Goal: Find specific page/section: Find specific page/section

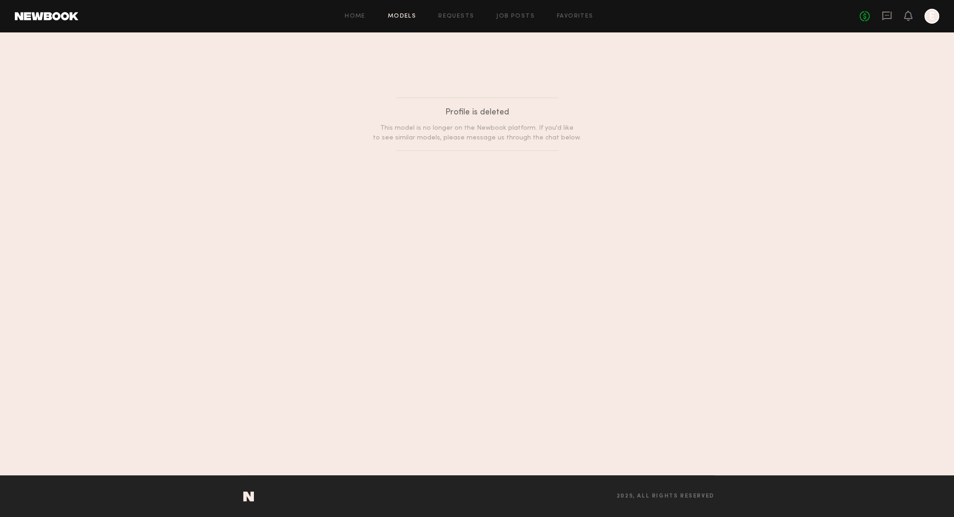
click at [397, 15] on link "Models" at bounding box center [402, 16] width 28 height 6
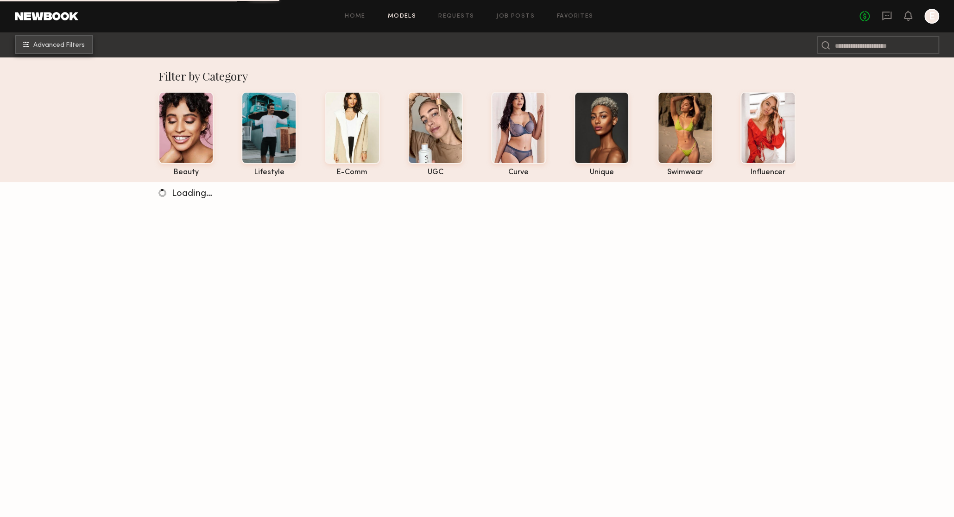
click at [63, 47] on span "Advanced Filters" at bounding box center [58, 45] width 51 height 6
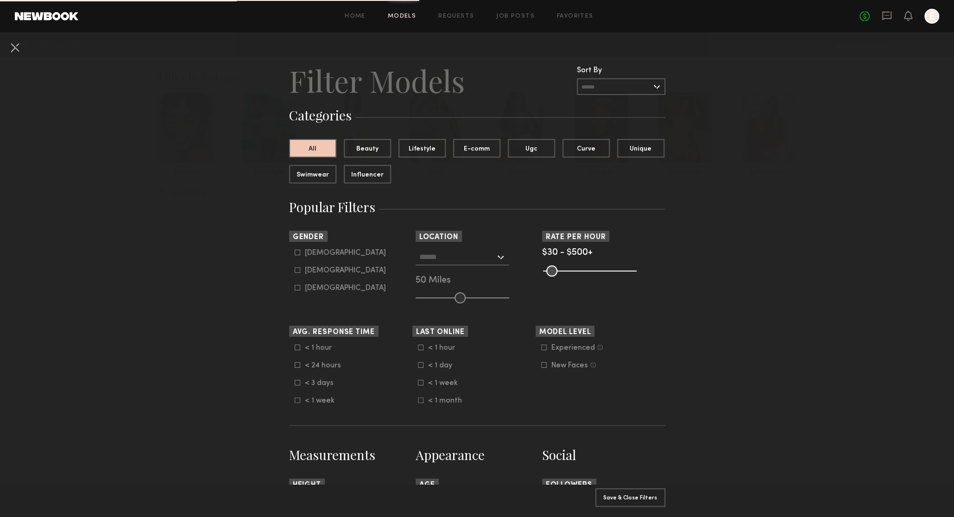
click at [301, 273] on common-framework-checkbox "[DEMOGRAPHIC_DATA]" at bounding box center [354, 270] width 118 height 8
click at [291, 275] on div "[DEMOGRAPHIC_DATA] [DEMOGRAPHIC_DATA] [DEMOGRAPHIC_DATA]" at bounding box center [350, 271] width 123 height 44
click at [295, 275] on common-framework-checkbox "[DEMOGRAPHIC_DATA]" at bounding box center [354, 270] width 118 height 8
click at [297, 275] on common-framework-checkbox "[DEMOGRAPHIC_DATA]" at bounding box center [354, 270] width 118 height 8
click at [297, 274] on common-framework-checkbox "[DEMOGRAPHIC_DATA]" at bounding box center [354, 270] width 118 height 8
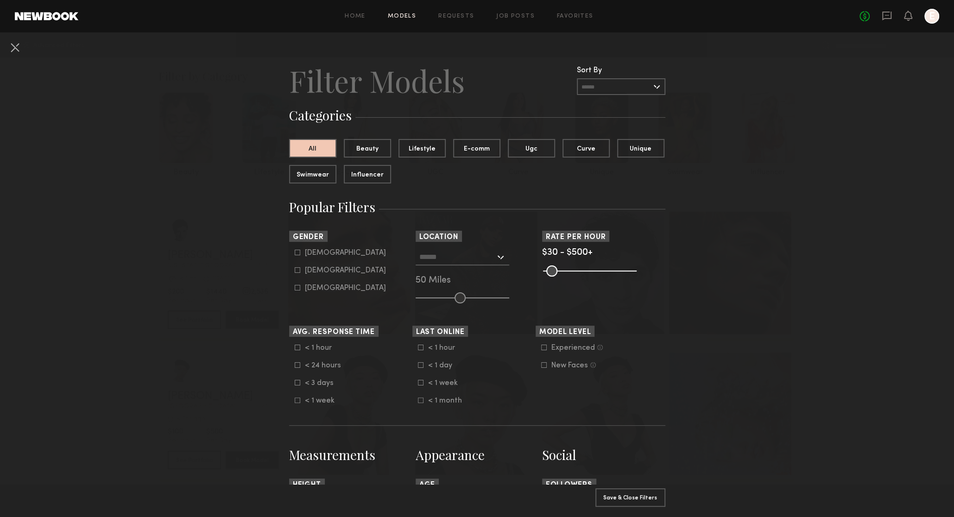
click at [298, 272] on icon at bounding box center [298, 270] width 6 height 6
type input "**"
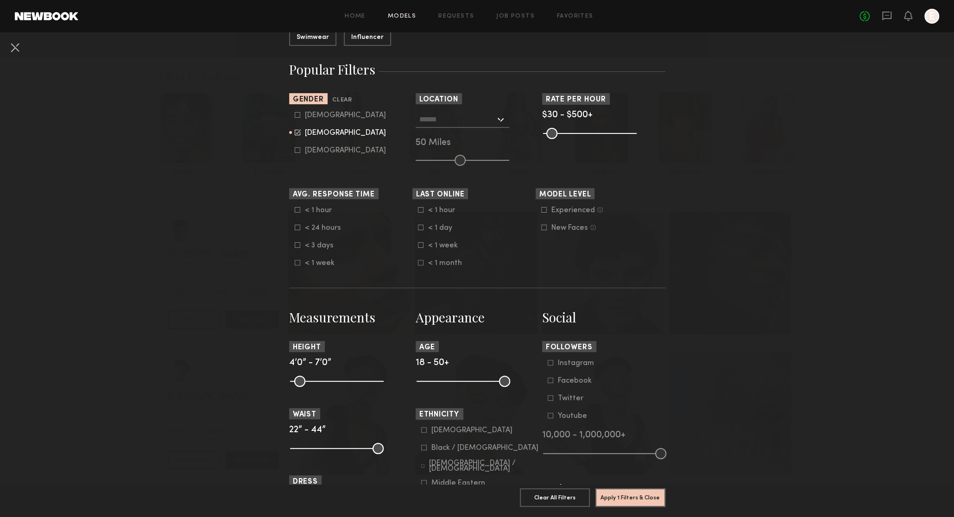
scroll to position [178, 0]
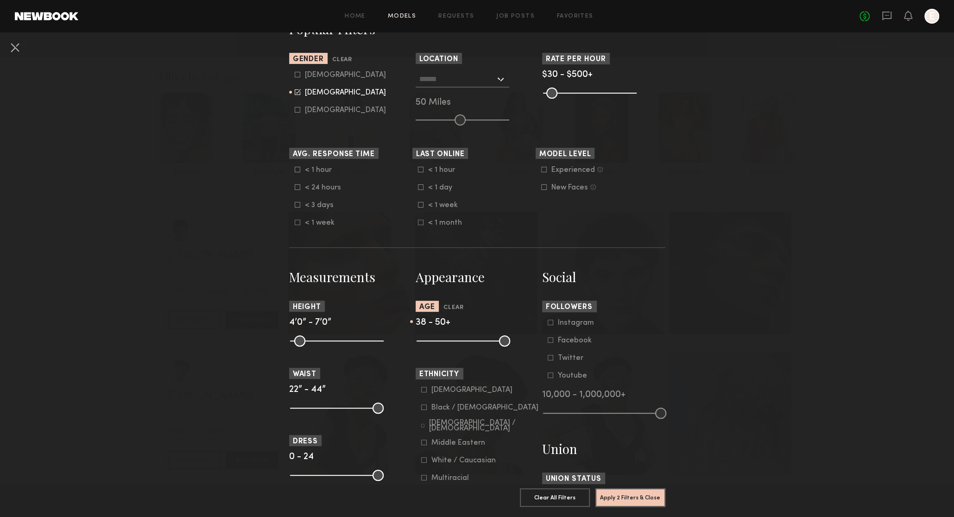
drag, startPoint x: 418, startPoint y: 343, endPoint x: 473, endPoint y: 342, distance: 54.7
type input "**"
click at [473, 342] on input "range" at bounding box center [463, 340] width 94 height 11
drag, startPoint x: 504, startPoint y: 342, endPoint x: 500, endPoint y: 343, distance: 4.7
type input "**"
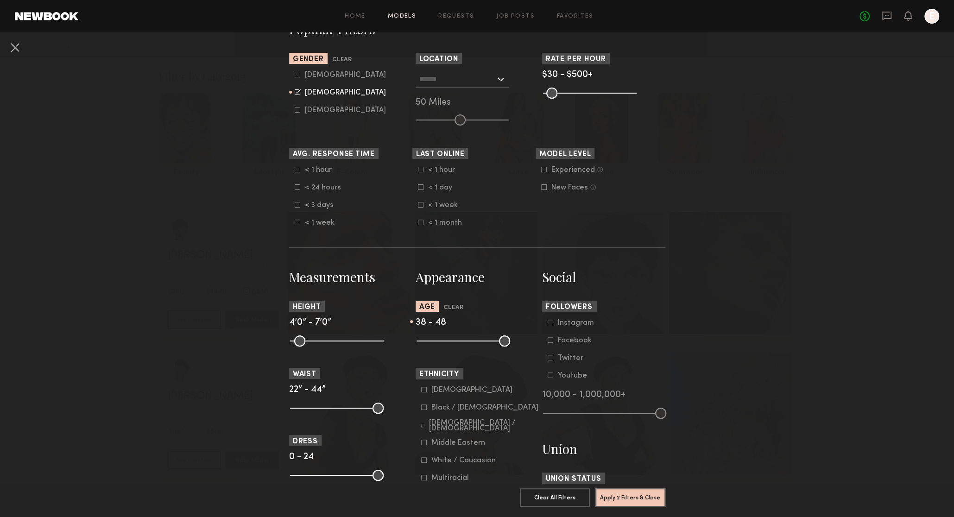
click at [500, 344] on input "range" at bounding box center [463, 340] width 94 height 11
click at [625, 497] on button "Apply 2 Filters & Close" at bounding box center [630, 497] width 70 height 19
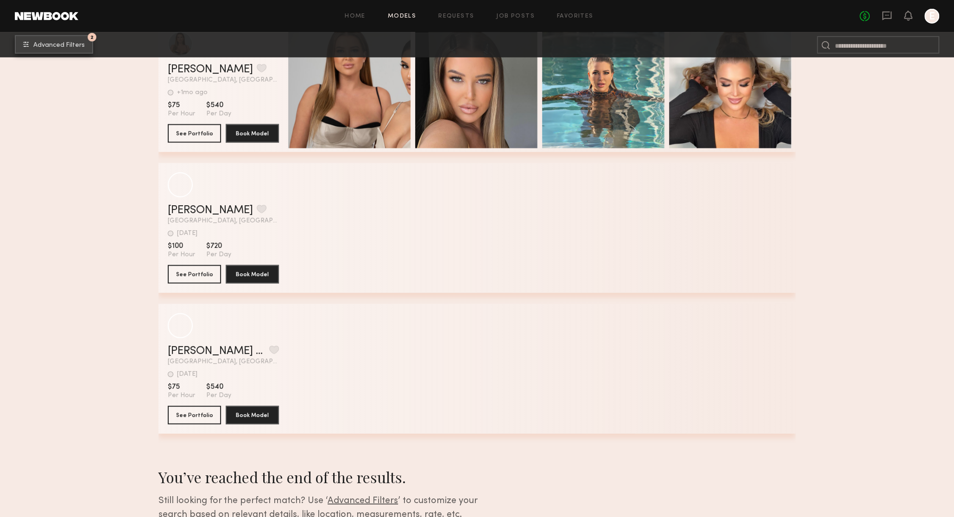
scroll to position [28002, 0]
